Goal: Task Accomplishment & Management: Use online tool/utility

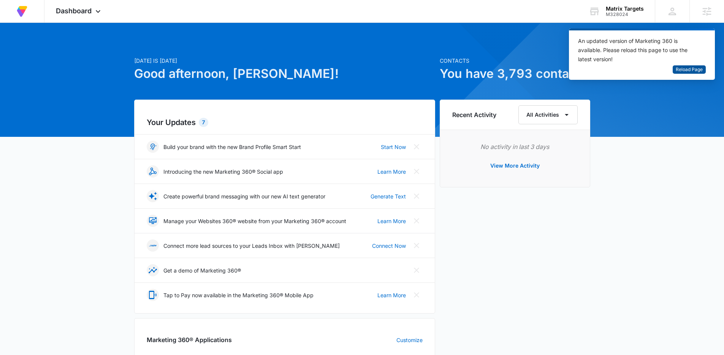
click at [696, 72] on span "Reload Page" at bounding box center [689, 69] width 27 height 7
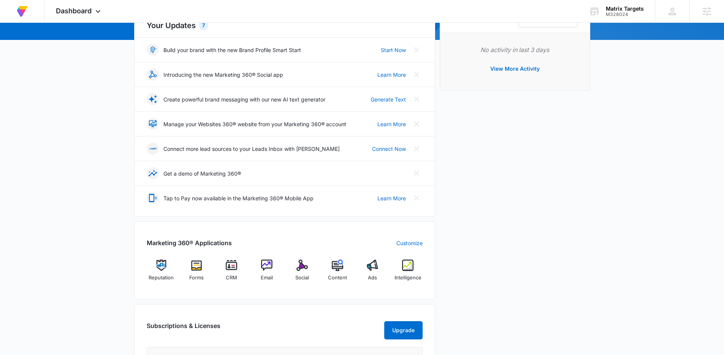
scroll to position [240, 0]
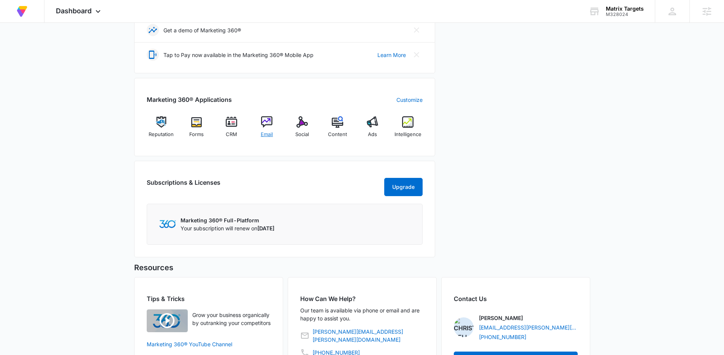
click at [268, 133] on span "Email" at bounding box center [267, 135] width 12 height 8
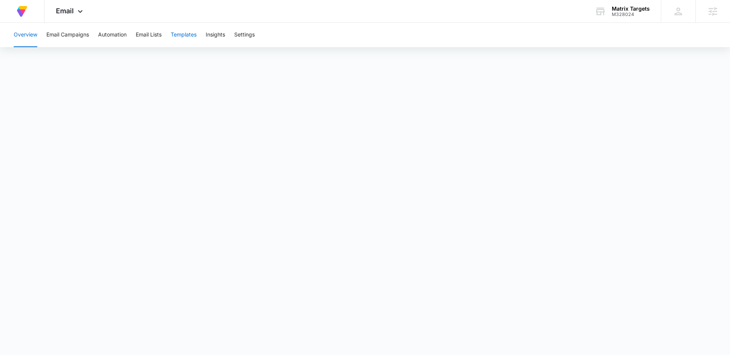
click at [181, 36] on button "Templates" at bounding box center [184, 35] width 26 height 24
